Goal: Use online tool/utility: Utilize a website feature to perform a specific function

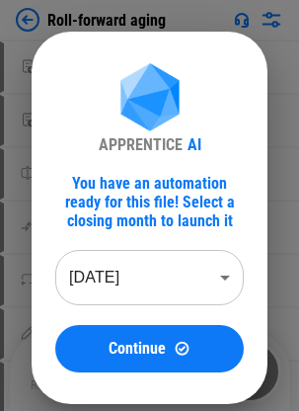
click at [164, 348] on span "Continue" at bounding box center [137, 349] width 57 height 16
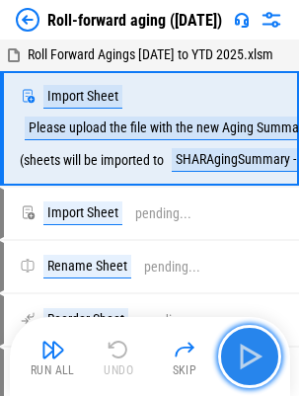
click at [253, 358] on img "button" at bounding box center [250, 357] width 32 height 32
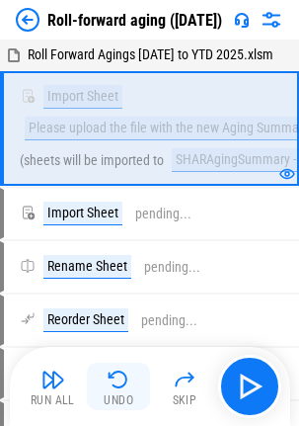
click at [116, 375] on img "button" at bounding box center [119, 379] width 24 height 24
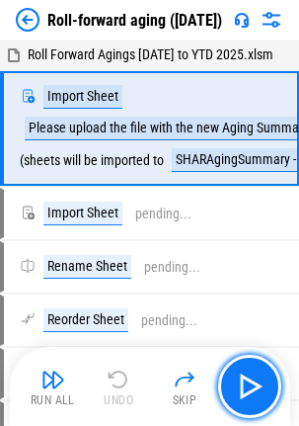
click at [248, 378] on img "button" at bounding box center [250, 386] width 32 height 32
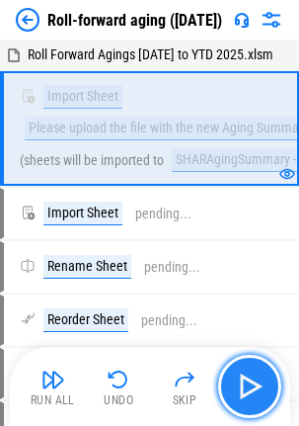
click at [250, 373] on img "button" at bounding box center [250, 386] width 32 height 32
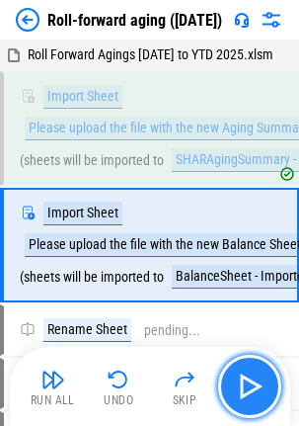
click at [250, 373] on img "button" at bounding box center [250, 386] width 32 height 32
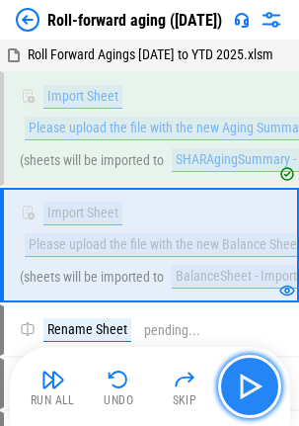
click at [248, 373] on img "button" at bounding box center [250, 386] width 32 height 32
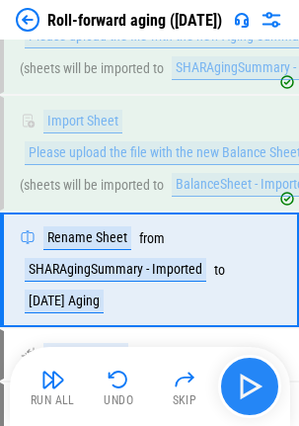
scroll to position [149, 0]
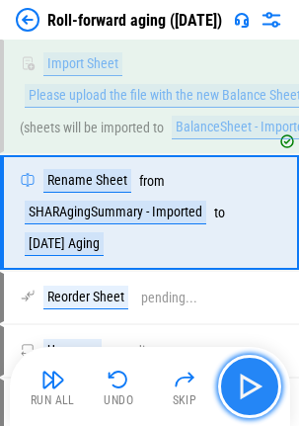
click at [252, 381] on img "button" at bounding box center [250, 386] width 32 height 32
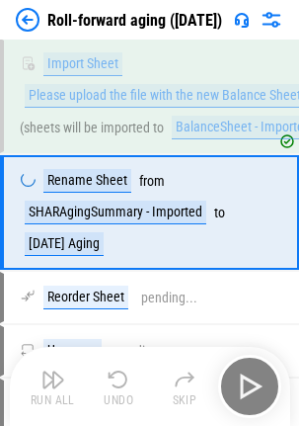
click at [242, 384] on div "Run All Undo Skip" at bounding box center [152, 385] width 261 height 63
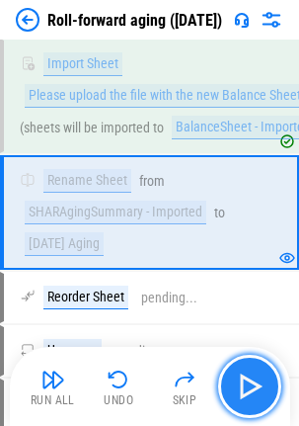
click at [253, 381] on img "button" at bounding box center [250, 386] width 32 height 32
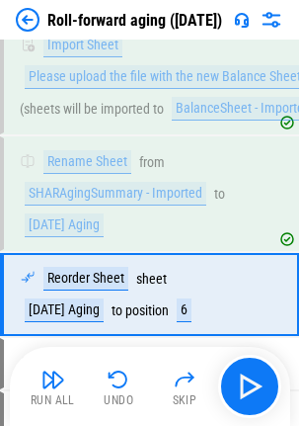
scroll to position [250, 0]
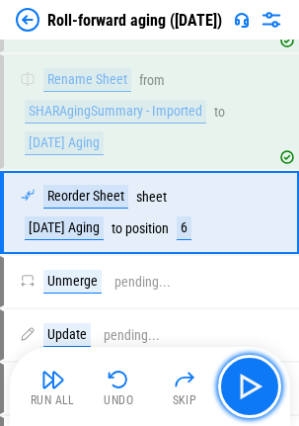
click at [253, 381] on img "button" at bounding box center [250, 386] width 32 height 32
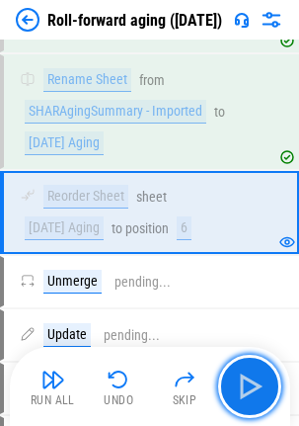
click at [252, 386] on img "button" at bounding box center [250, 386] width 32 height 32
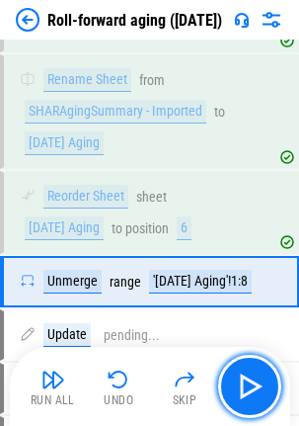
click at [252, 386] on img "button" at bounding box center [250, 386] width 32 height 32
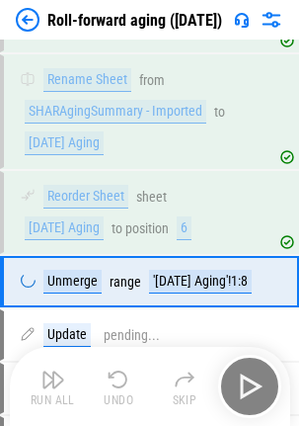
click at [252, 386] on div "Run All Undo Skip" at bounding box center [152, 385] width 261 height 63
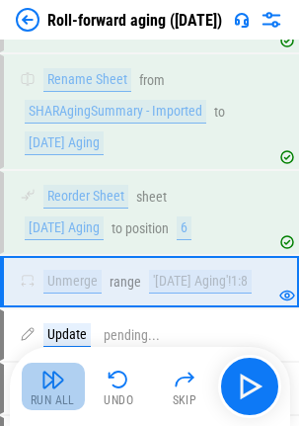
click at [44, 379] on img "button" at bounding box center [53, 379] width 24 height 24
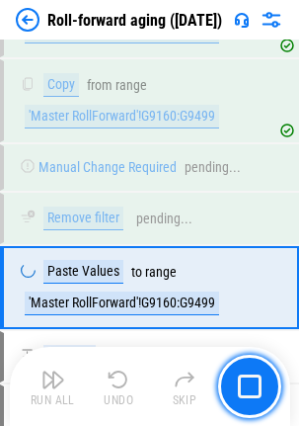
scroll to position [4988, 0]
